Goal: Use online tool/utility

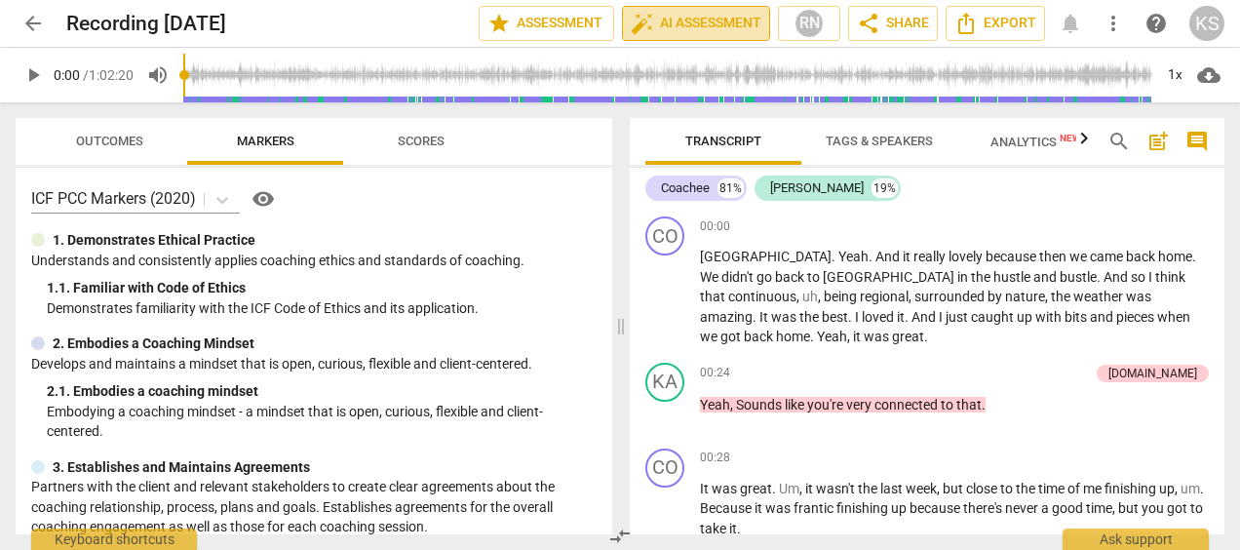
click at [703, 19] on span "auto_fix_high AI Assessment" at bounding box center [696, 23] width 131 height 23
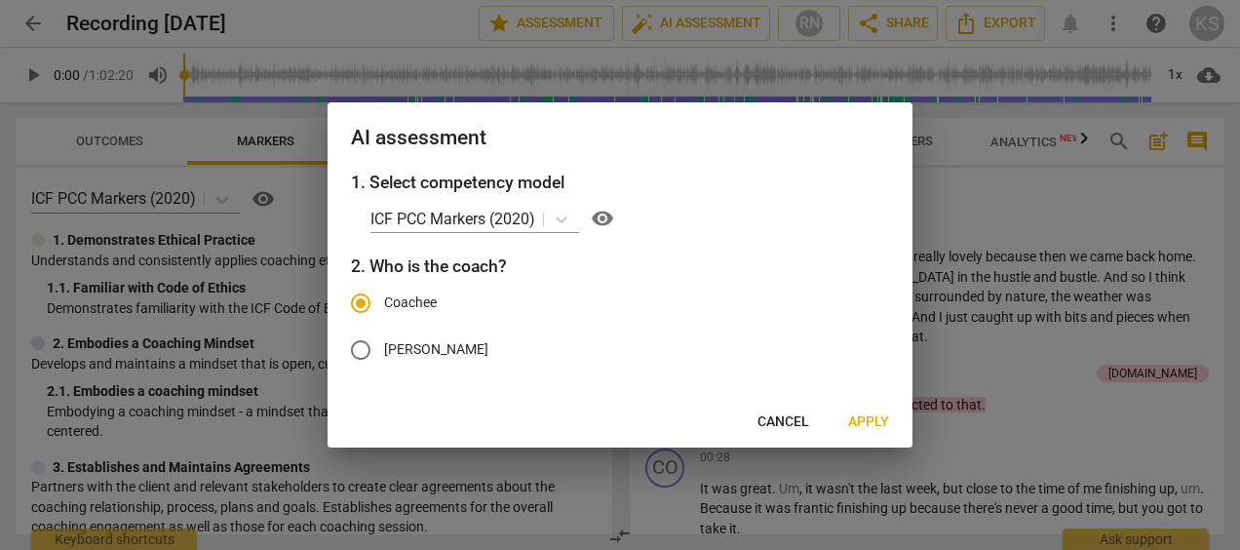
click at [367, 350] on input "[PERSON_NAME]" at bounding box center [360, 350] width 47 height 47
radio input "true"
radio input "false"
click at [557, 217] on icon at bounding box center [561, 219] width 19 height 19
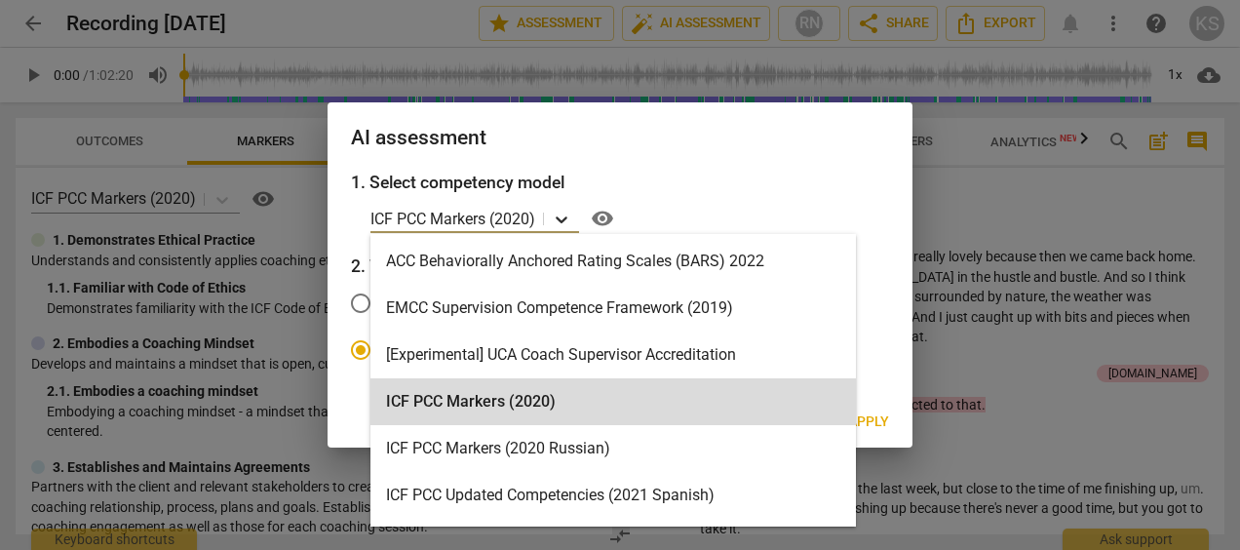
click at [557, 217] on icon at bounding box center [561, 219] width 19 height 19
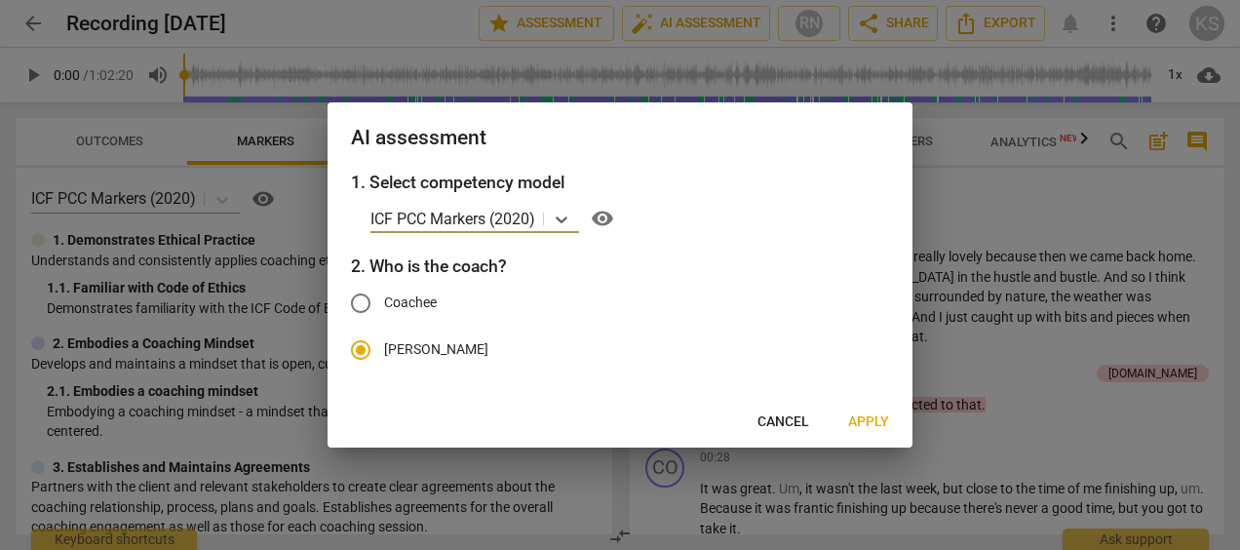
click at [537, 19] on div at bounding box center [620, 275] width 1240 height 550
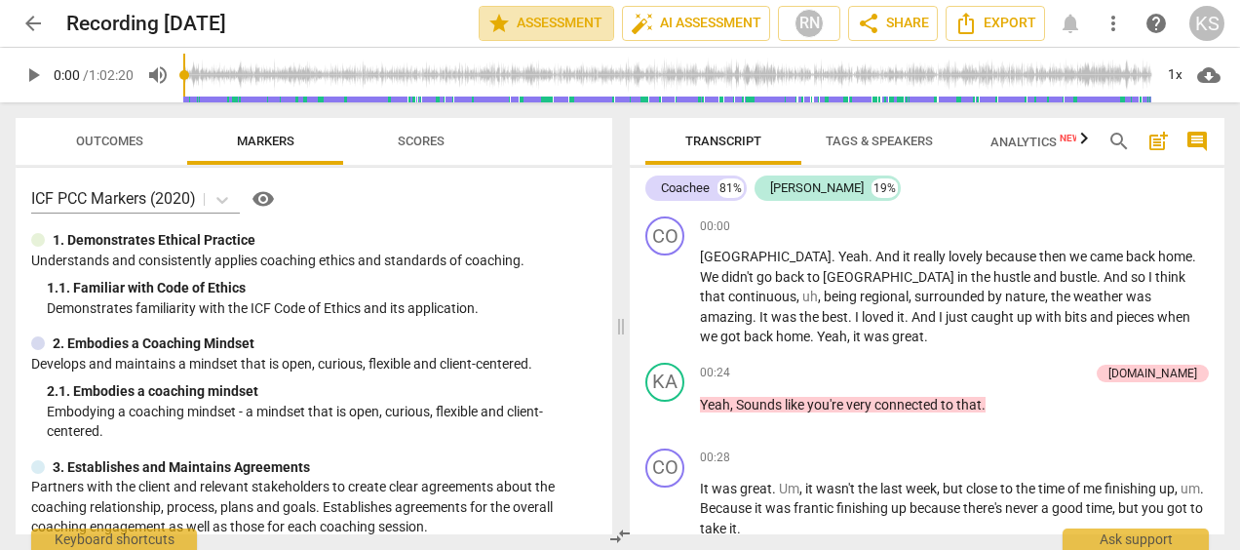
click at [537, 19] on span "star Assessment" at bounding box center [546, 23] width 118 height 23
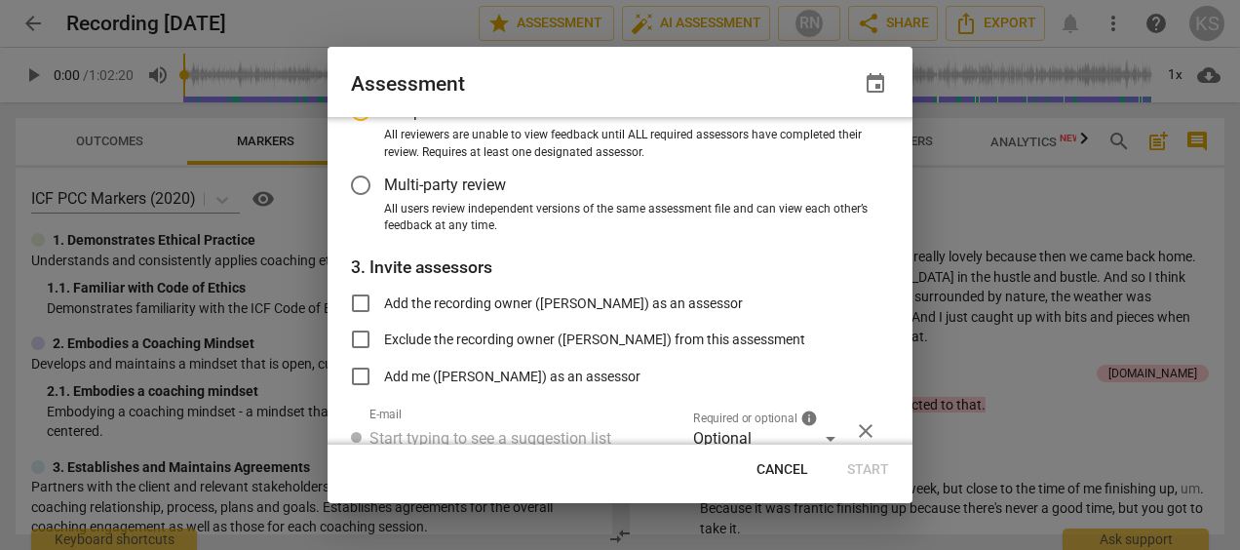
scroll to position [278, 0]
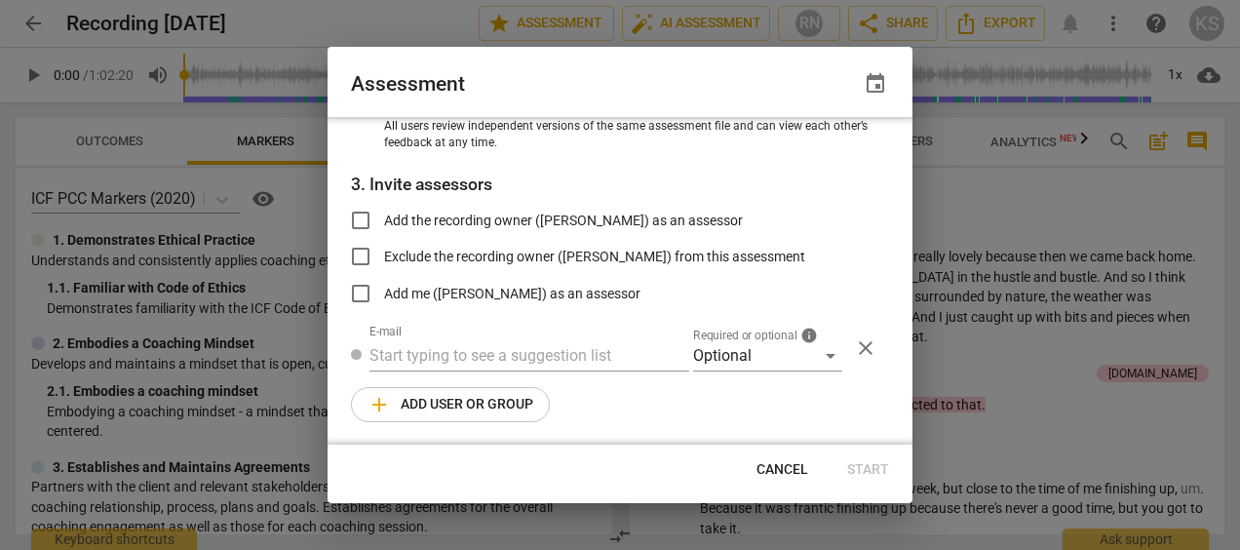
click at [1043, 312] on div at bounding box center [620, 275] width 1240 height 550
radio input "false"
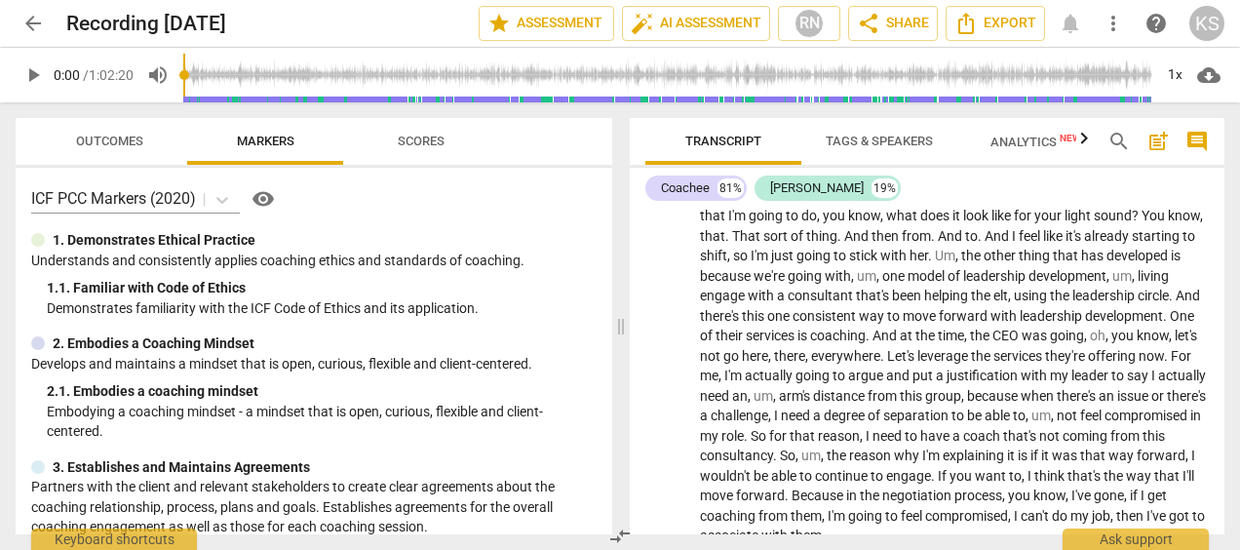
scroll to position [20159, 0]
